Goal: Task Accomplishment & Management: Complete application form

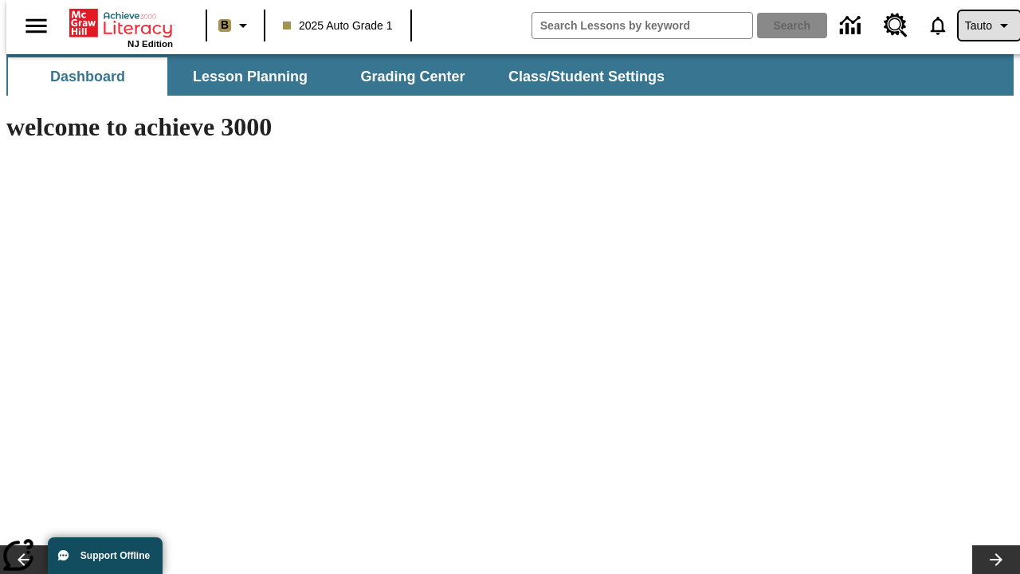
click at [981, 25] on span "Tauto" at bounding box center [978, 26] width 27 height 17
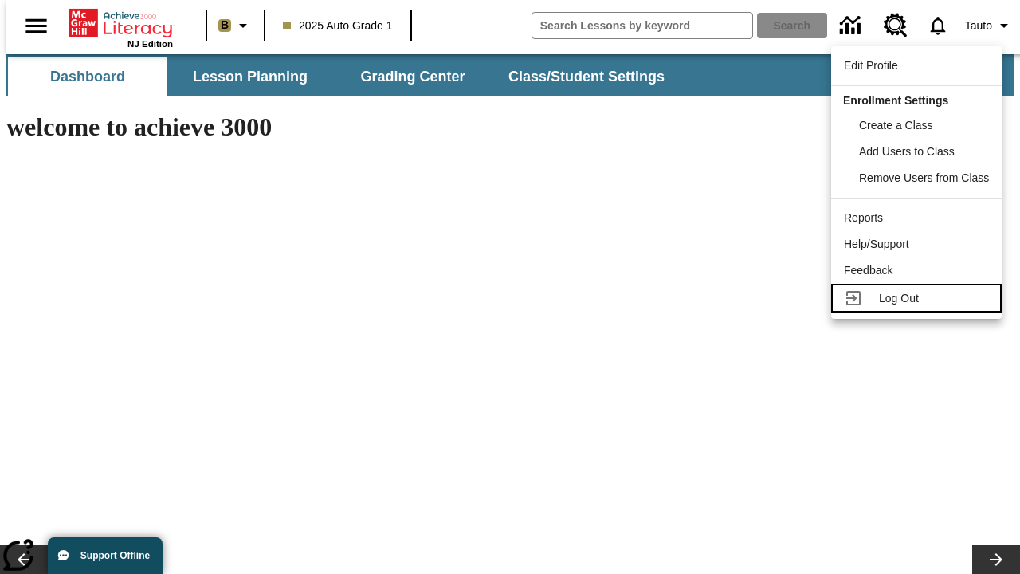
click at [919, 298] on span "Log Out" at bounding box center [899, 298] width 40 height 13
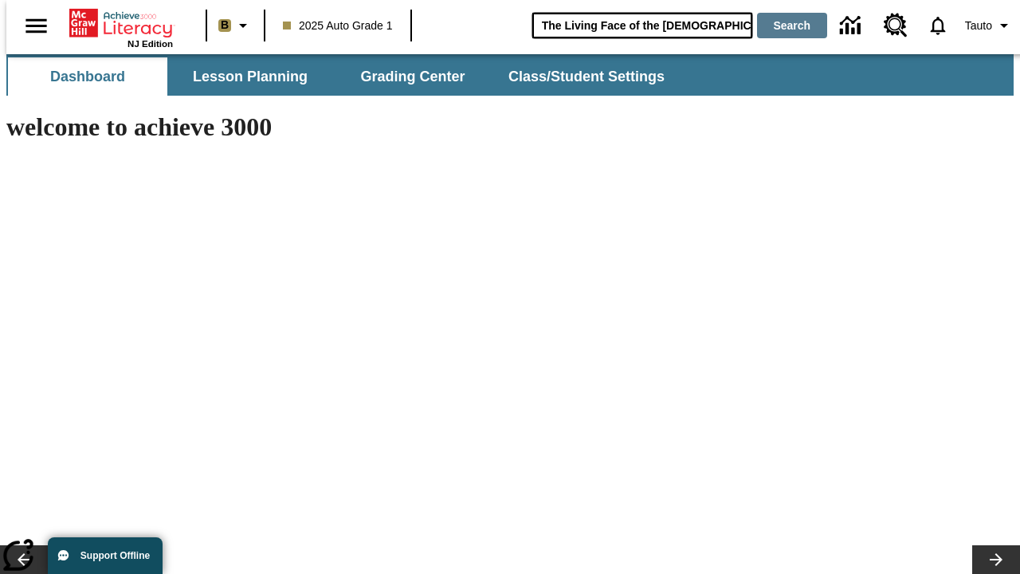
type input "The Living Face of the [DEMOGRAPHIC_DATA]"
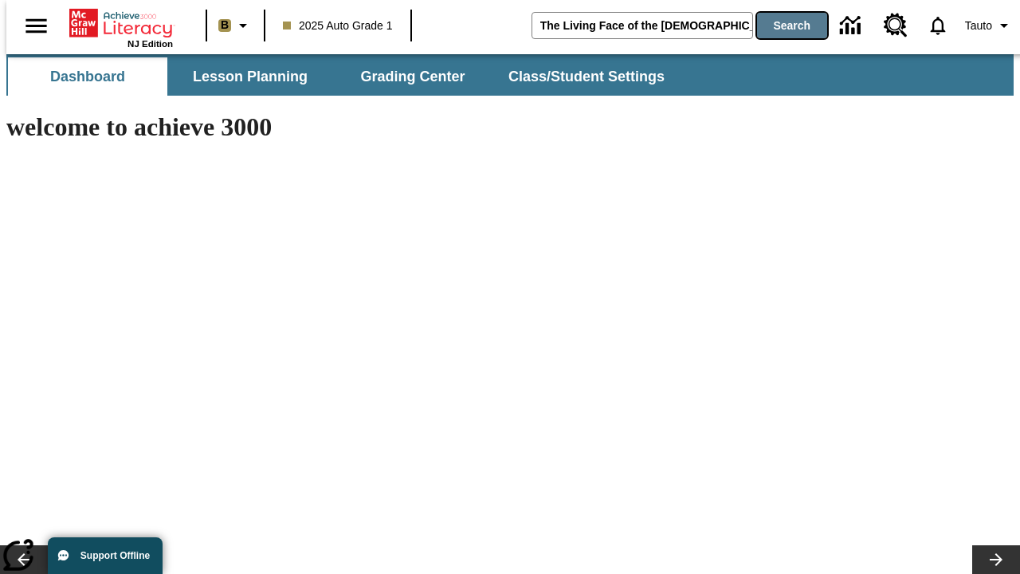
click at [782, 25] on button "Search" at bounding box center [792, 25] width 70 height 25
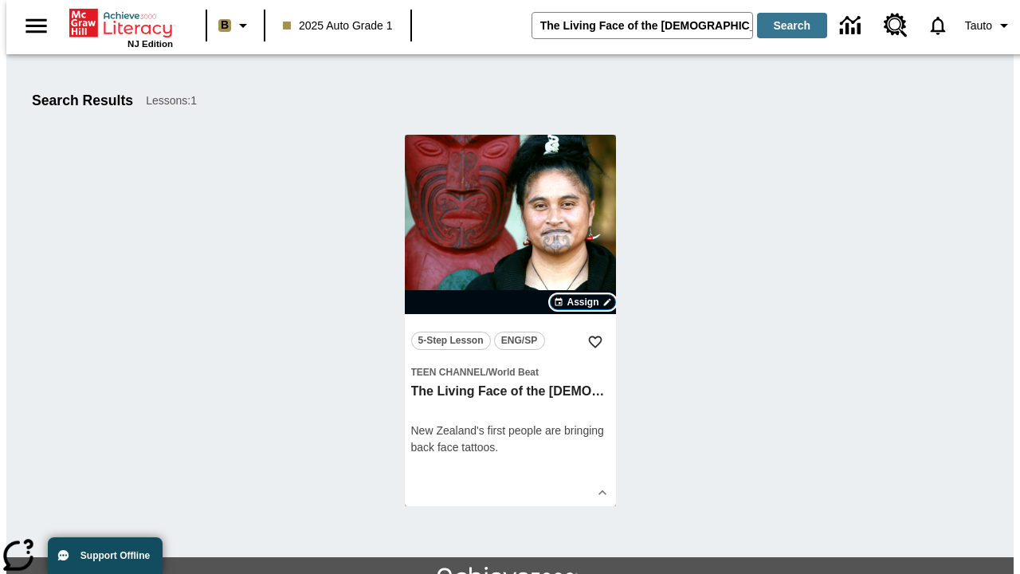
click at [583, 302] on span "Assign" at bounding box center [582, 302] width 32 height 14
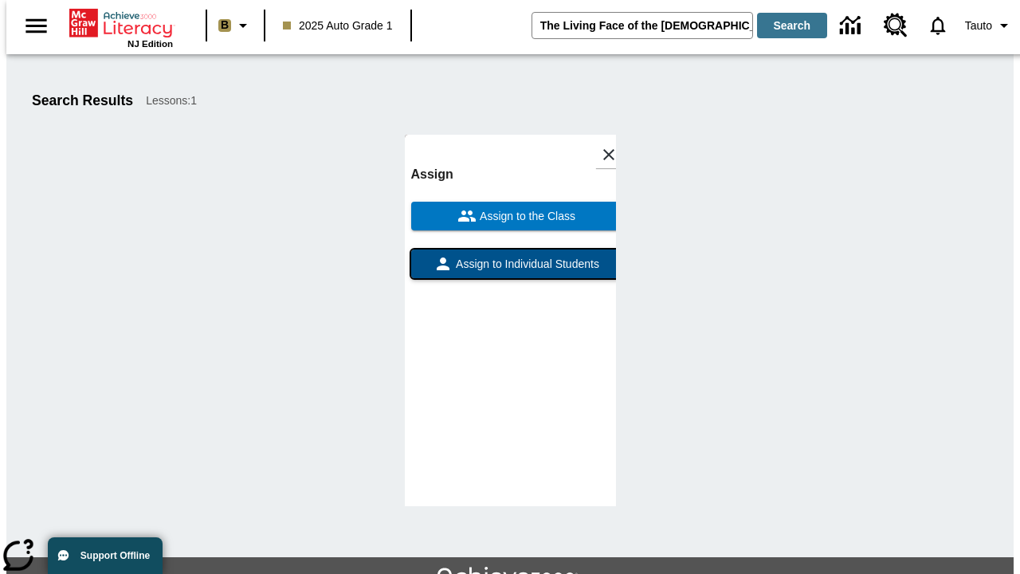
click at [510, 271] on span "Assign to Individual Students" at bounding box center [526, 264] width 147 height 17
